Goal: Information Seeking & Learning: Find specific page/section

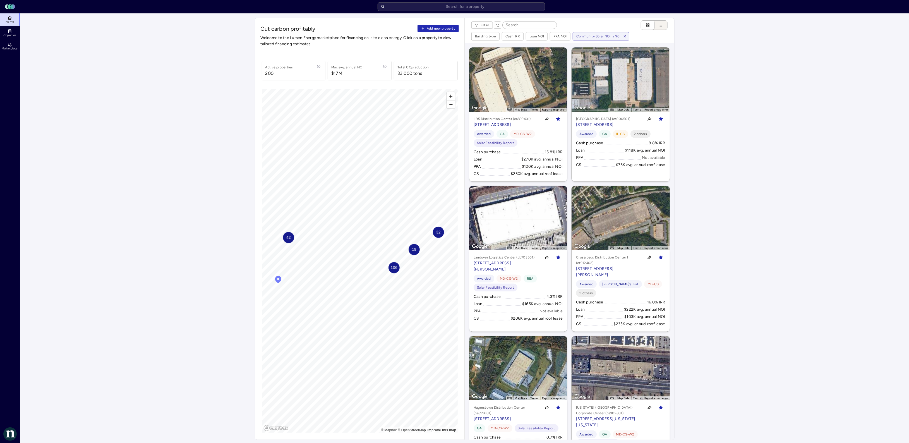
click at [627, 37] on icon "button" at bounding box center [625, 36] width 4 height 4
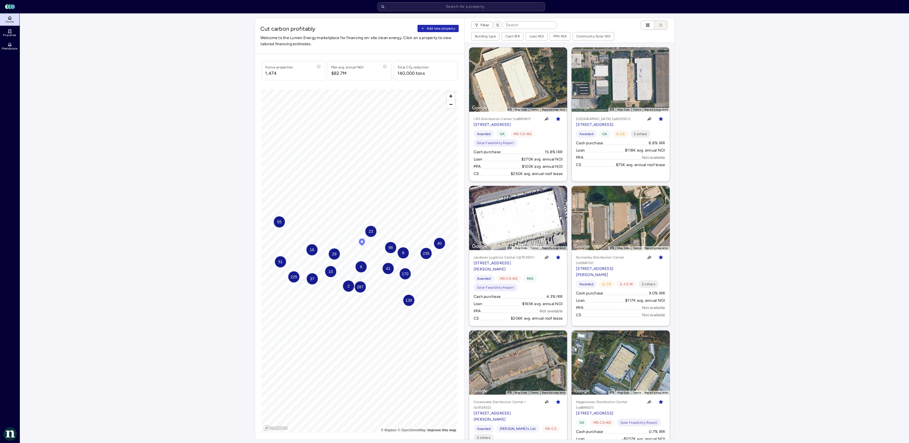
click at [521, 25] on input at bounding box center [530, 24] width 54 height 7
type input "A"
click at [6, 33] on link "Properties" at bounding box center [10, 33] width 20 height 12
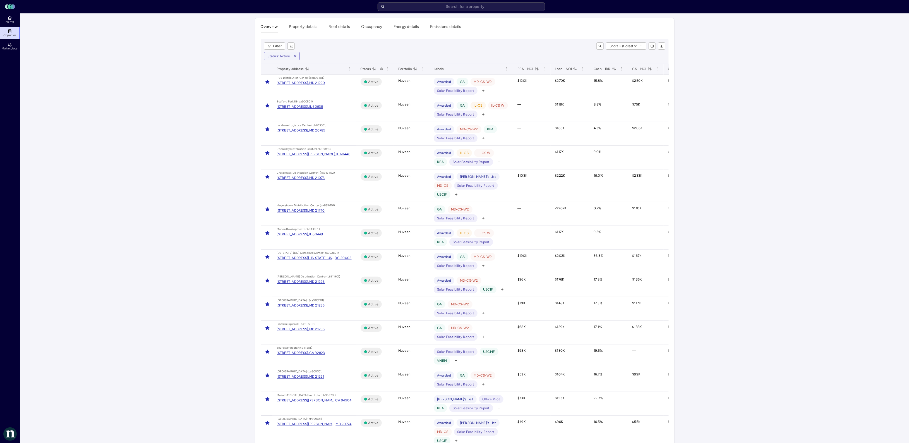
click at [638, 69] on span "CS - NOI" at bounding box center [642, 69] width 20 height 6
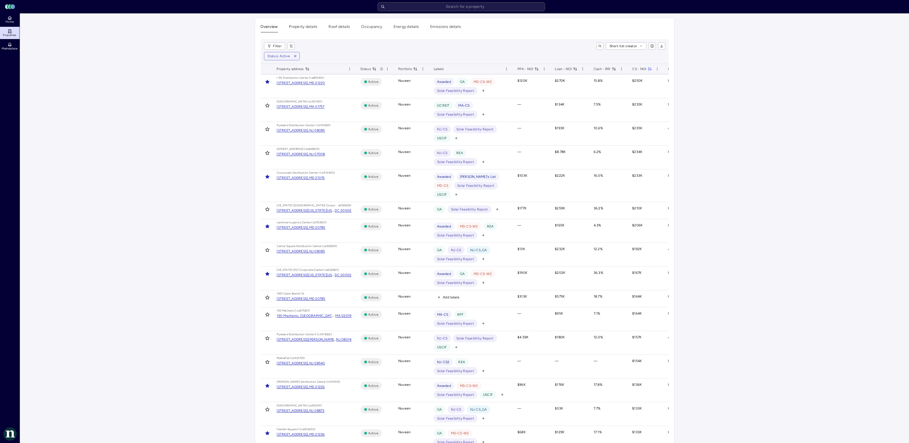
click at [335, 27] on button "Roof details" at bounding box center [339, 28] width 21 height 9
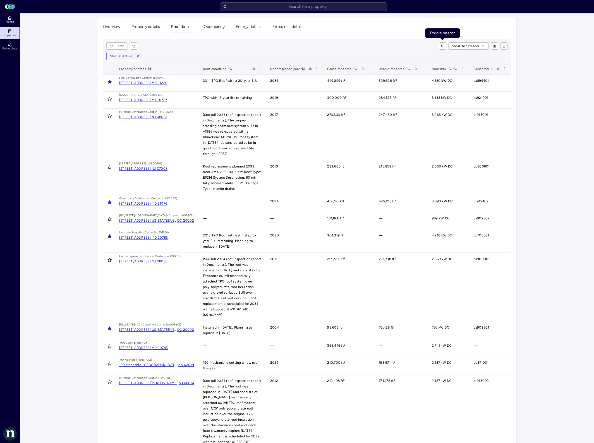
click at [441, 48] on icon "toggle search" at bounding box center [442, 45] width 3 height 3
click at [417, 48] on input at bounding box center [401, 45] width 71 height 7
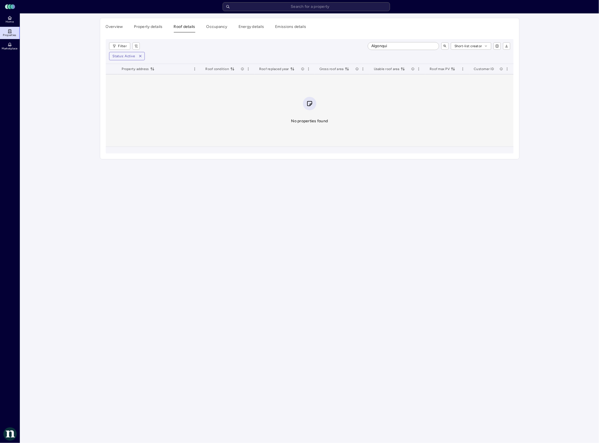
type input "Algonquin"
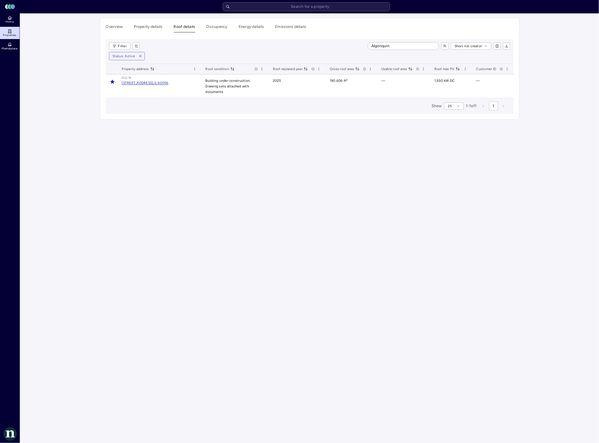
drag, startPoint x: 395, startPoint y: 44, endPoint x: 286, endPoint y: 44, distance: 109.1
click at [292, 44] on div "Algonquin Short-list creator" at bounding box center [327, 45] width 366 height 7
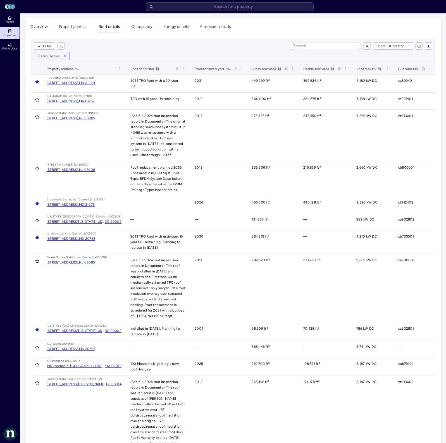
click at [306, 46] on input at bounding box center [325, 45] width 71 height 7
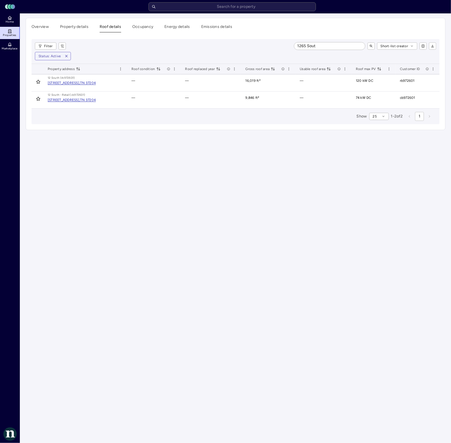
type input "1265 South"
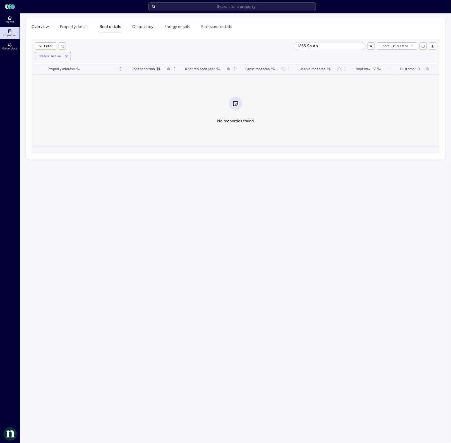
drag, startPoint x: 322, startPoint y: 47, endPoint x: 220, endPoint y: 47, distance: 101.9
click at [231, 47] on div "1265 South Short-list creator" at bounding box center [253, 45] width 366 height 7
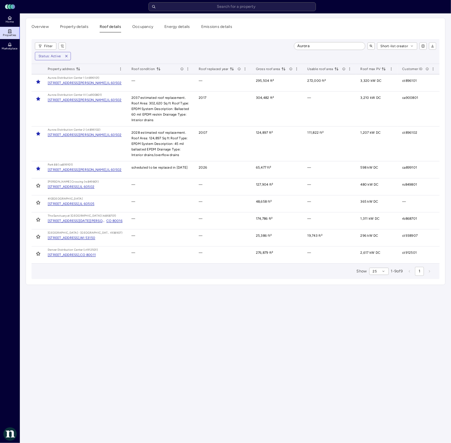
click at [317, 46] on input "Aurora" at bounding box center [329, 45] width 71 height 7
type input "A"
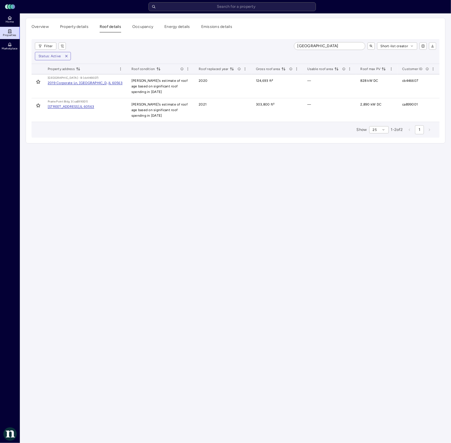
type input "[GEOGRAPHIC_DATA]"
click at [335, 43] on input "[GEOGRAPHIC_DATA]" at bounding box center [329, 45] width 71 height 7
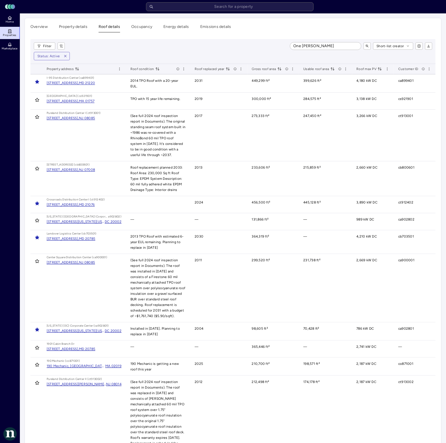
type input "One [PERSON_NAME]"
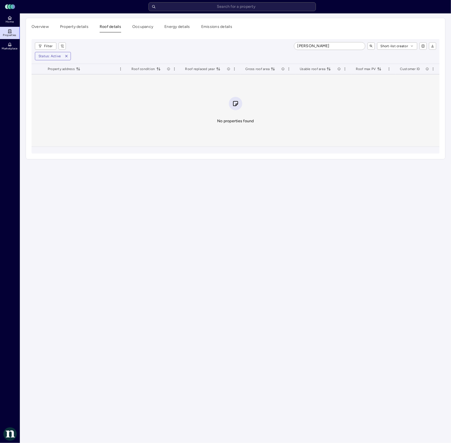
type input "[PERSON_NAME]"
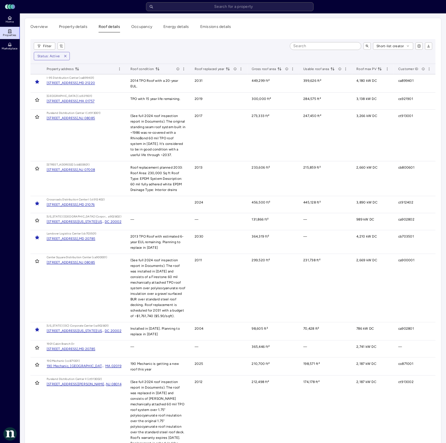
click at [330, 42] on input at bounding box center [325, 45] width 71 height 7
type input "[PERSON_NAME]"
type input "East Crossroad"
type input "East"
type input "101 East"
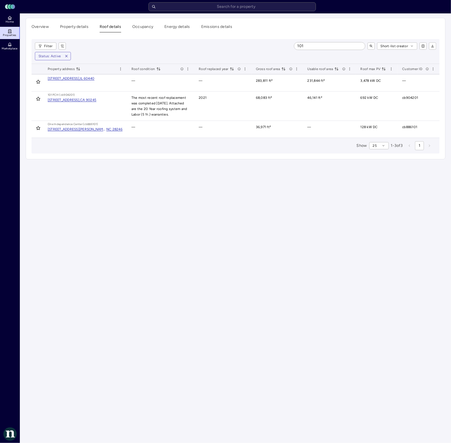
click at [311, 46] on input "101" at bounding box center [329, 45] width 71 height 7
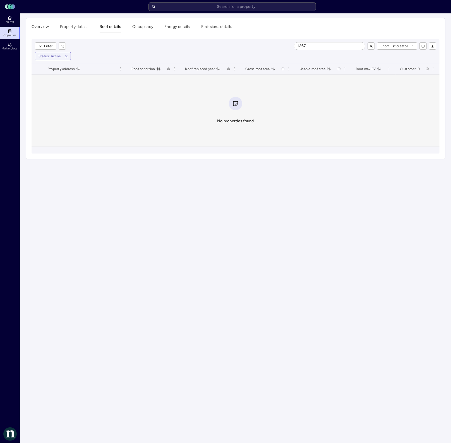
drag, startPoint x: 289, startPoint y: 44, endPoint x: 249, endPoint y: 44, distance: 40.2
click at [252, 44] on div "1267 Short-list creator" at bounding box center [253, 45] width 366 height 7
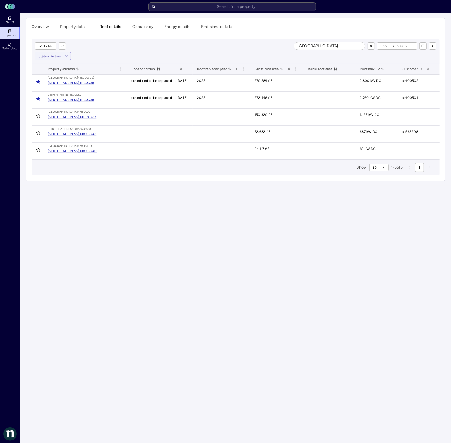
drag, startPoint x: 319, startPoint y: 46, endPoint x: 173, endPoint y: 42, distance: 146.0
click at [207, 42] on div "Bedford Short-list creator" at bounding box center [253, 45] width 366 height 7
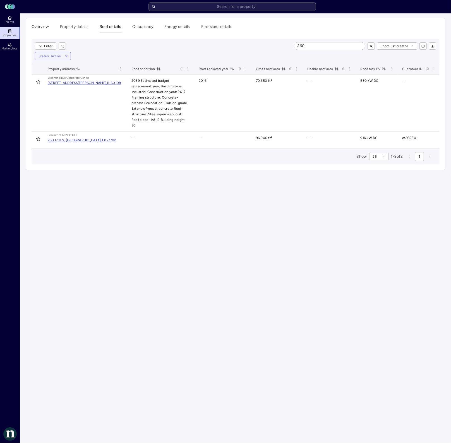
drag, startPoint x: 309, startPoint y: 47, endPoint x: 261, endPoint y: 44, distance: 47.8
click at [270, 46] on div "260 Short-list creator" at bounding box center [253, 45] width 366 height 7
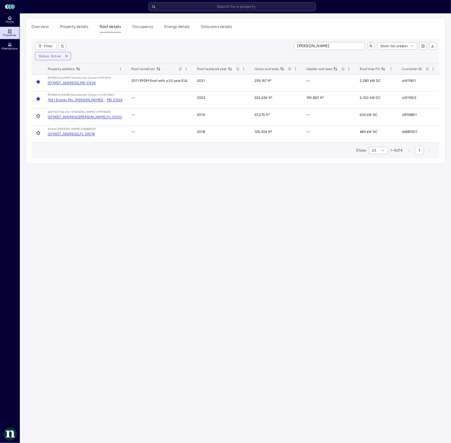
drag, startPoint x: 324, startPoint y: 48, endPoint x: 321, endPoint y: 46, distance: 3.3
click at [321, 46] on input "[PERSON_NAME]" at bounding box center [329, 45] width 71 height 7
type input "B"
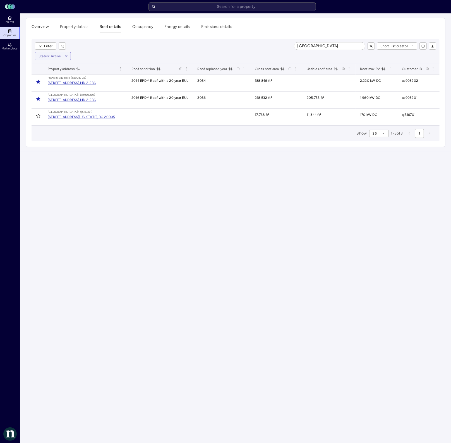
drag, startPoint x: 332, startPoint y: 49, endPoint x: 173, endPoint y: 39, distance: 159.1
click at [180, 40] on div "Filter Franklin square Short-list creator Status: Active" at bounding box center [236, 51] width 408 height 25
type input "Tri-State"
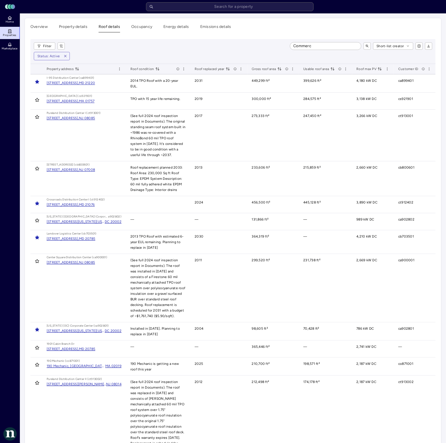
type input "Commerce"
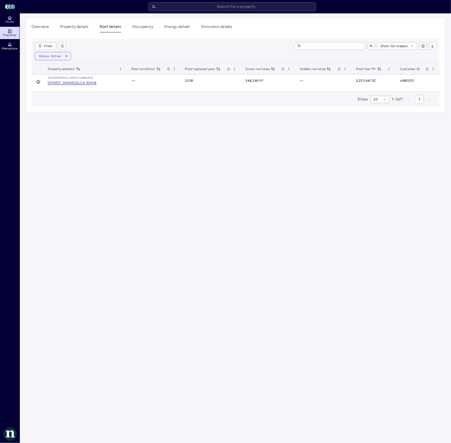
type input "T"
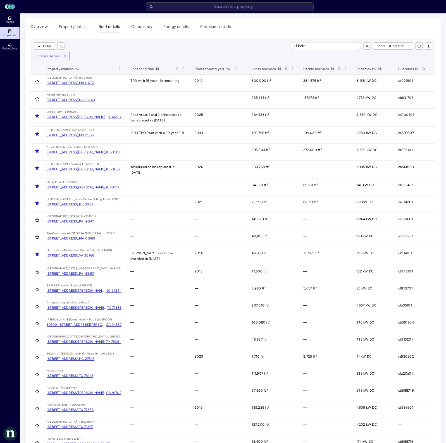
type input "1 Lladro"
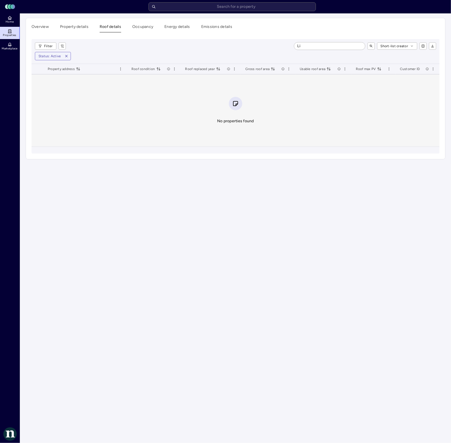
type input "L"
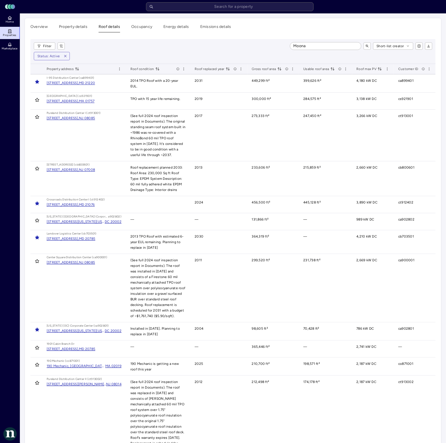
type input "Moonac"
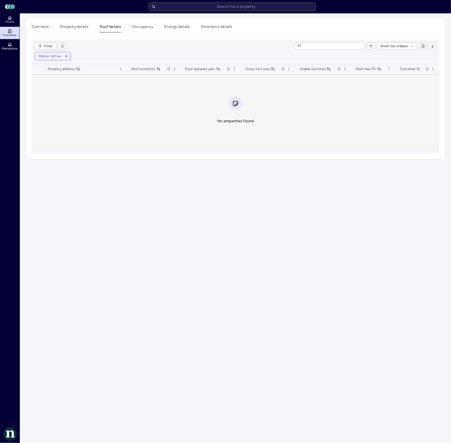
type input "1"
type input "Const"
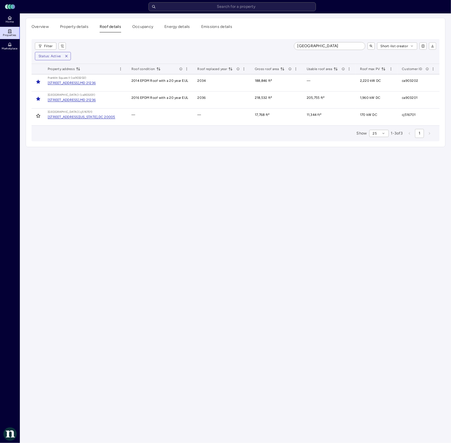
type input "[GEOGRAPHIC_DATA]"
drag, startPoint x: 336, startPoint y: 44, endPoint x: 165, endPoint y: 44, distance: 171.4
click at [171, 44] on div "Franklin square Short-list creator" at bounding box center [253, 45] width 366 height 7
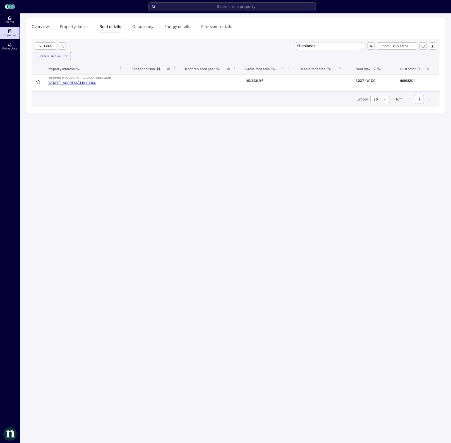
type input "Highlands"
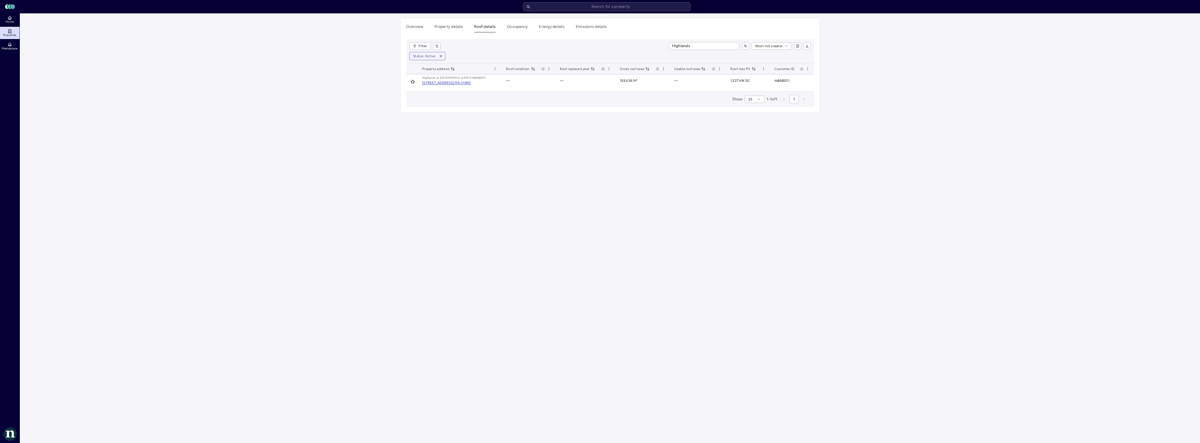
click at [443, 29] on button "Property details" at bounding box center [449, 28] width 28 height 9
click at [412, 25] on button "Overview" at bounding box center [414, 28] width 17 height 9
click at [744, 47] on icon "toggle search" at bounding box center [745, 45] width 3 height 3
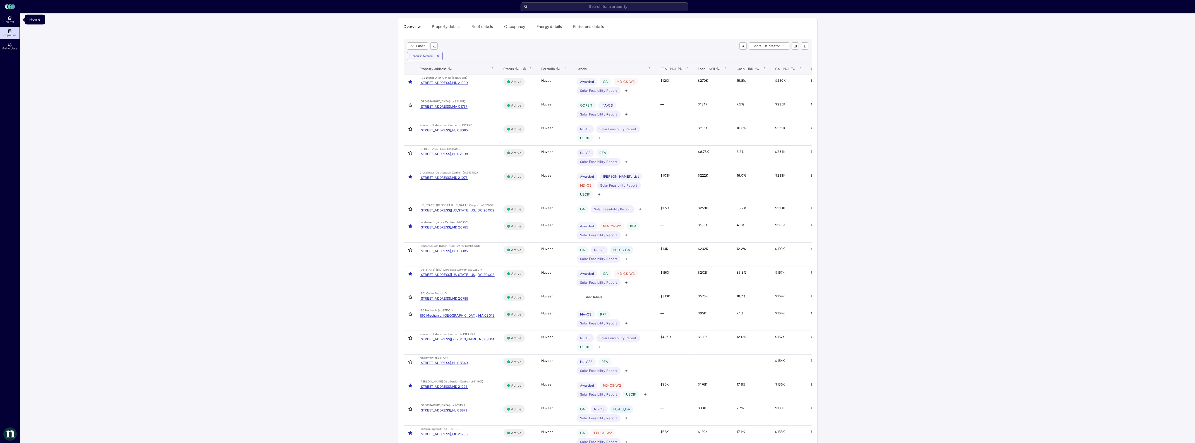
click at [5, 18] on link "Home" at bounding box center [10, 19] width 20 height 12
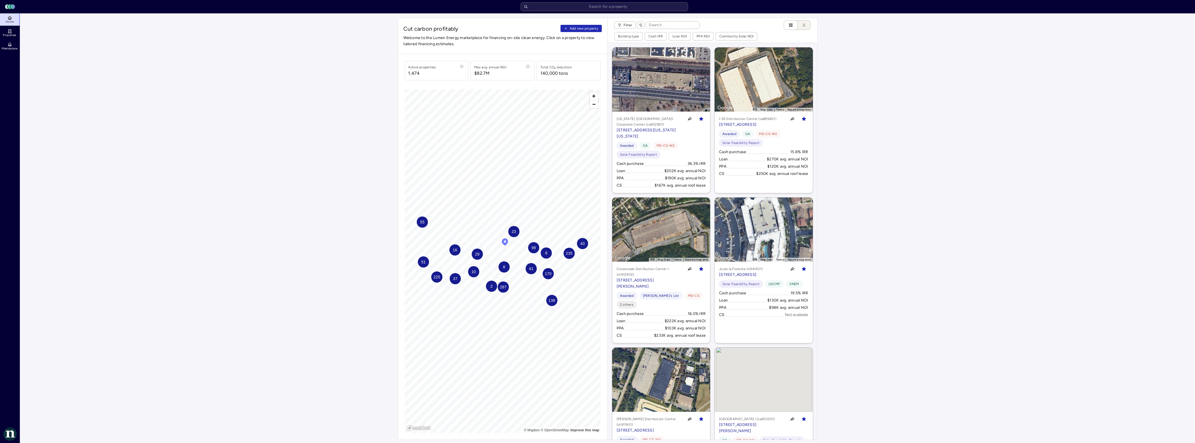
click at [666, 25] on input at bounding box center [673, 24] width 54 height 7
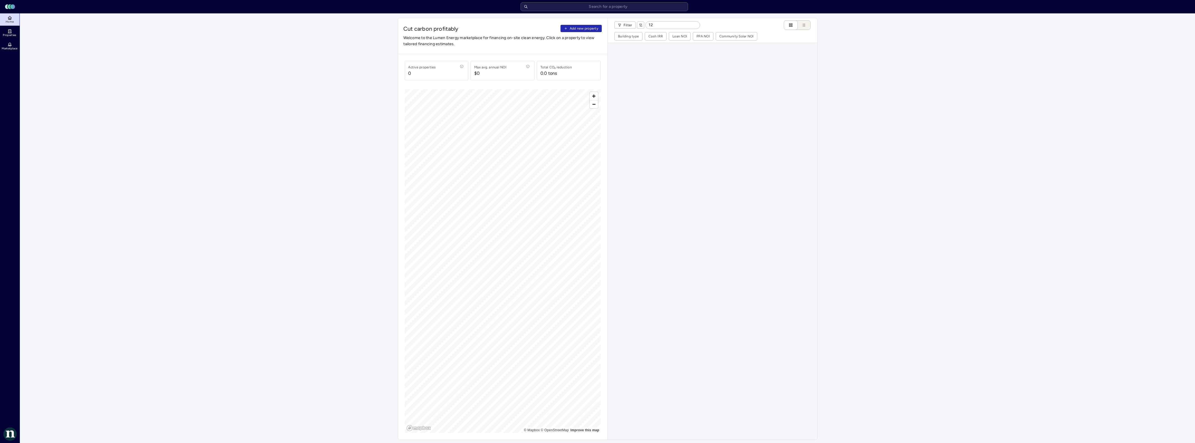
type input "1"
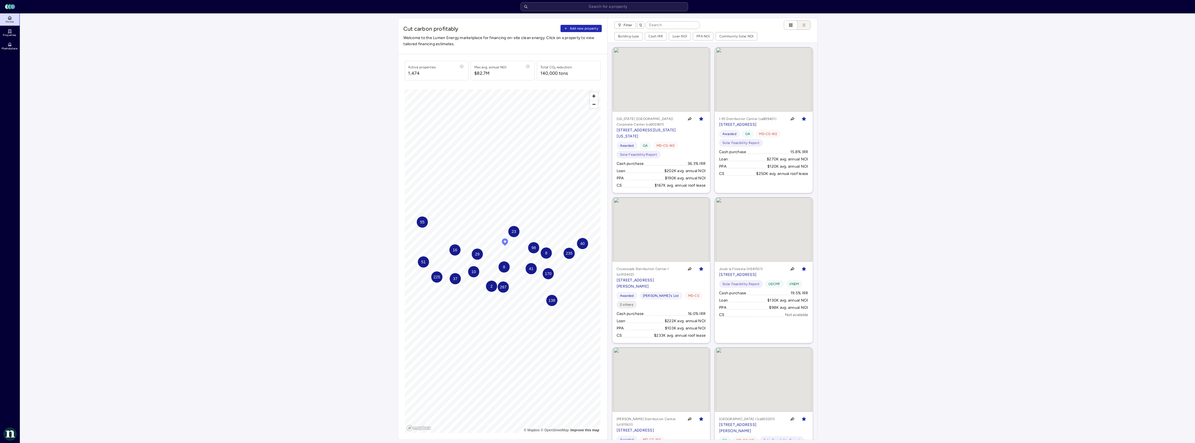
type input "S"
